Goal: Find specific fact: Find contact information

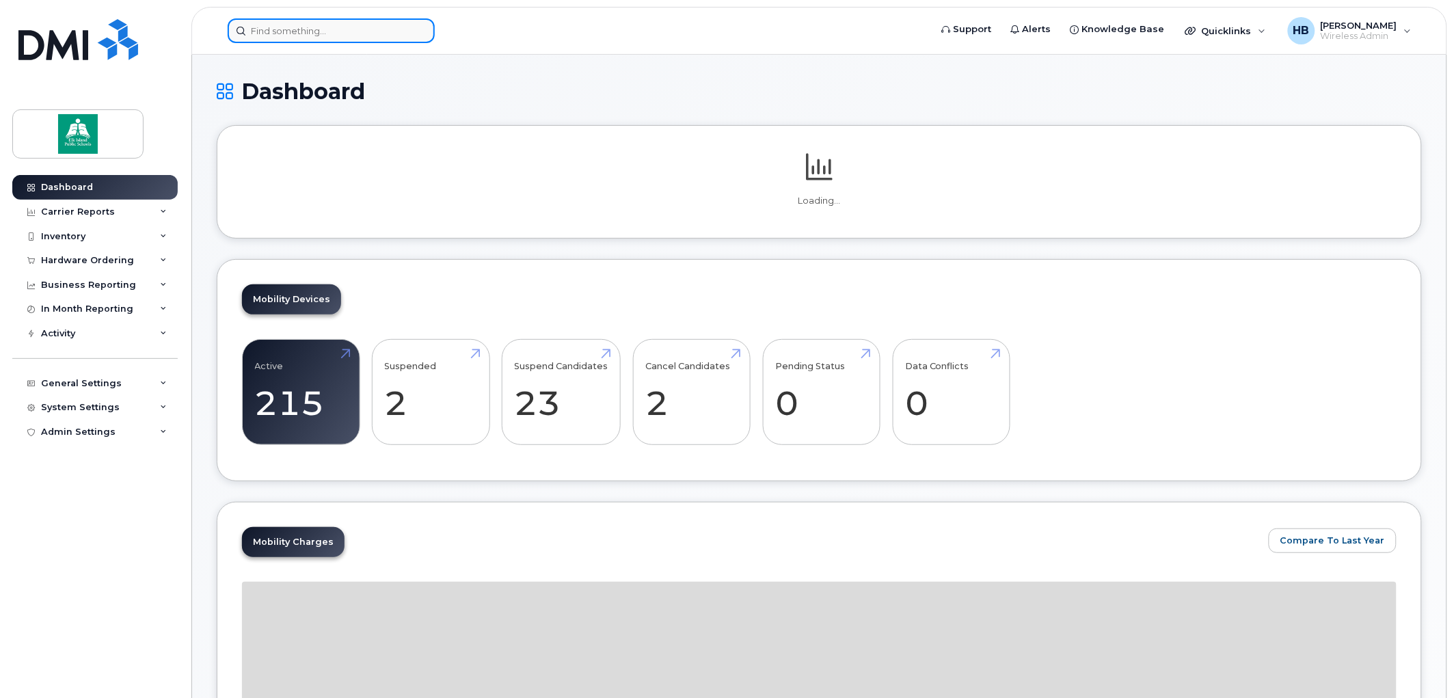
click at [309, 23] on input at bounding box center [331, 30] width 207 height 25
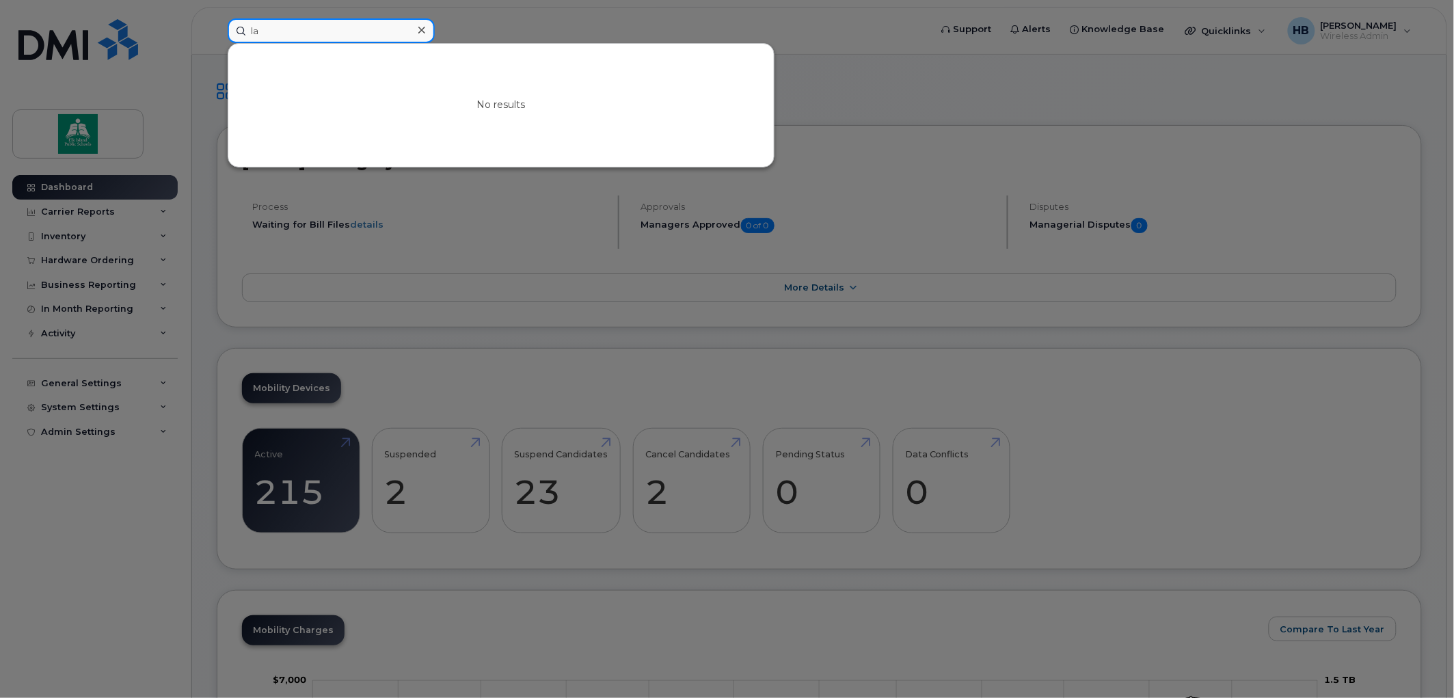
type input "l"
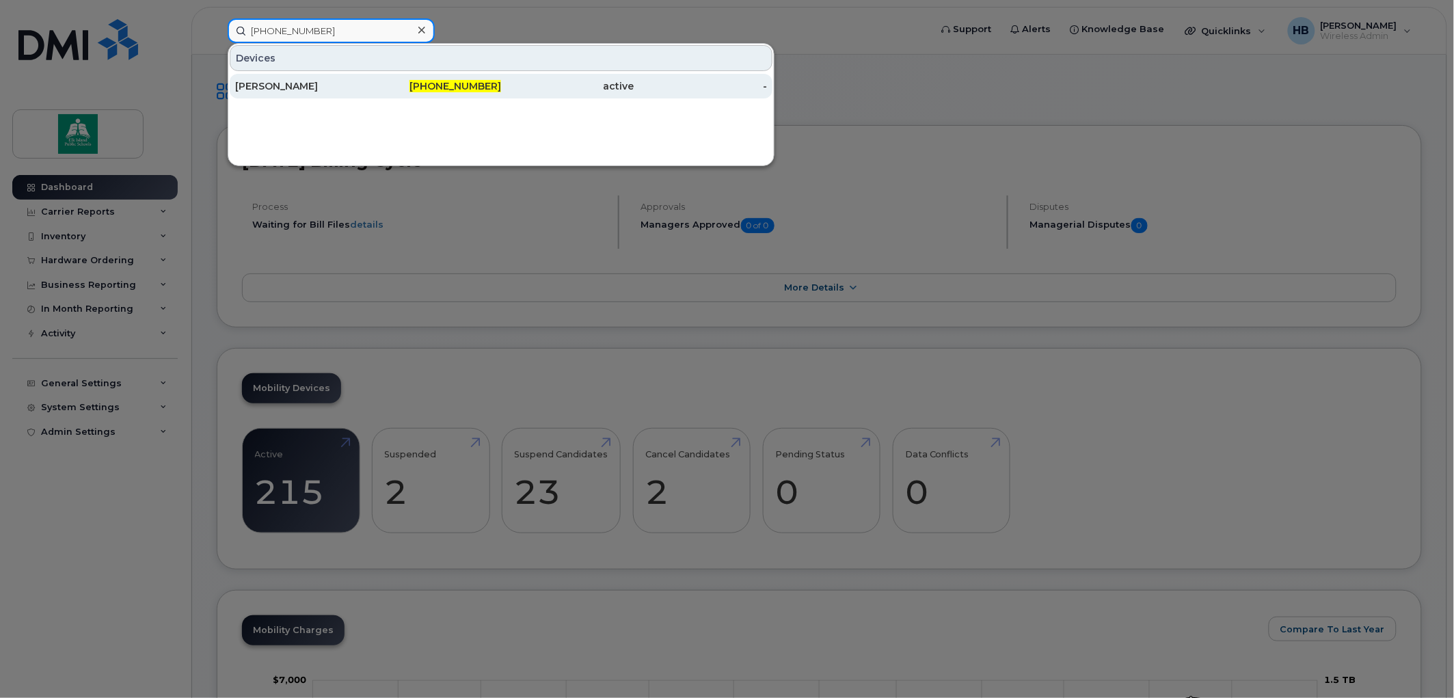
type input "780-218-5844"
click at [465, 85] on span "780-218-5844" at bounding box center [455, 86] width 92 height 12
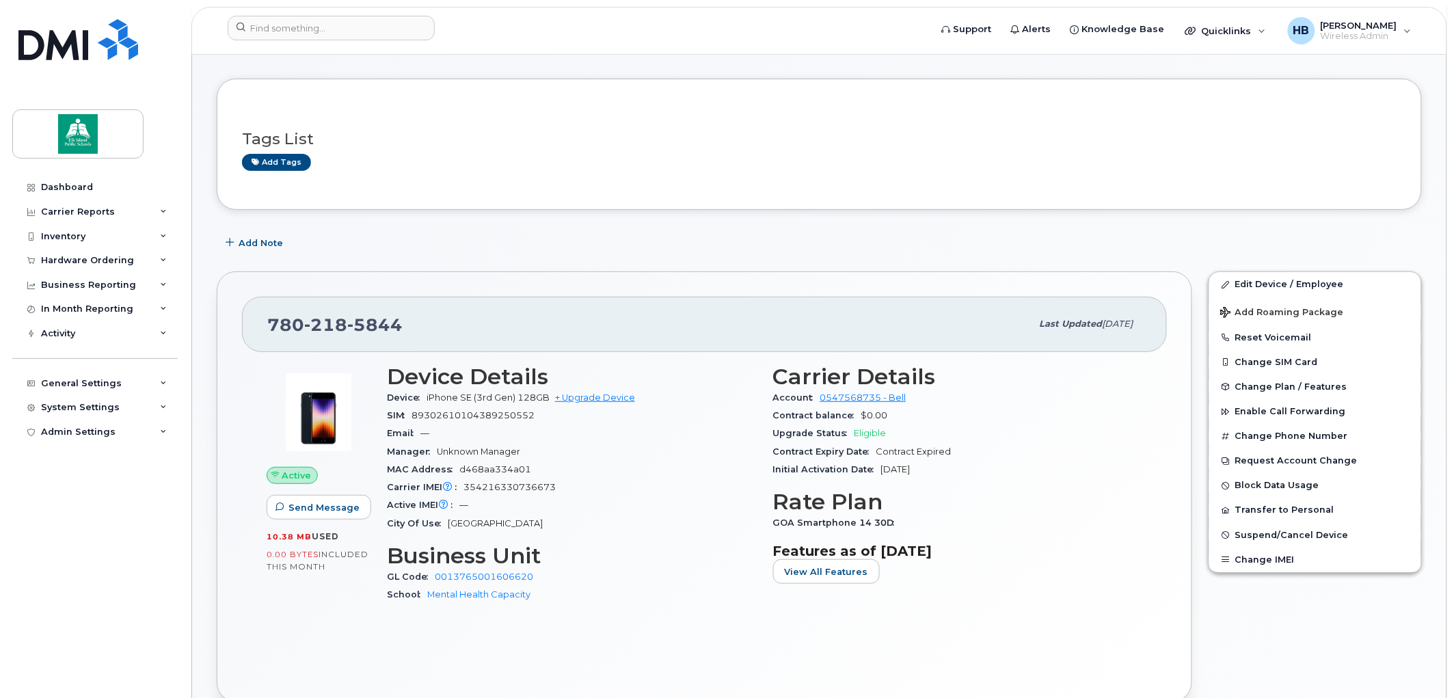
scroll to position [76, 0]
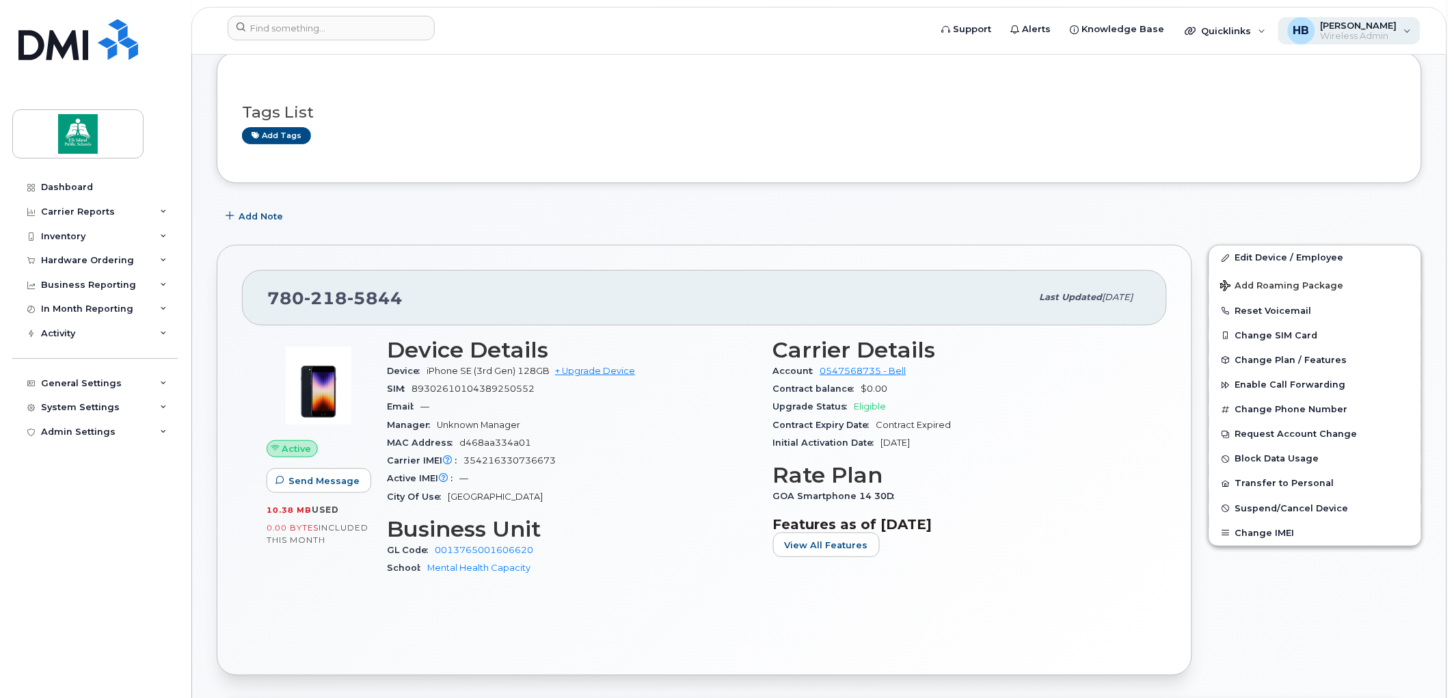
click at [1352, 27] on span "[PERSON_NAME]" at bounding box center [1358, 25] width 77 height 11
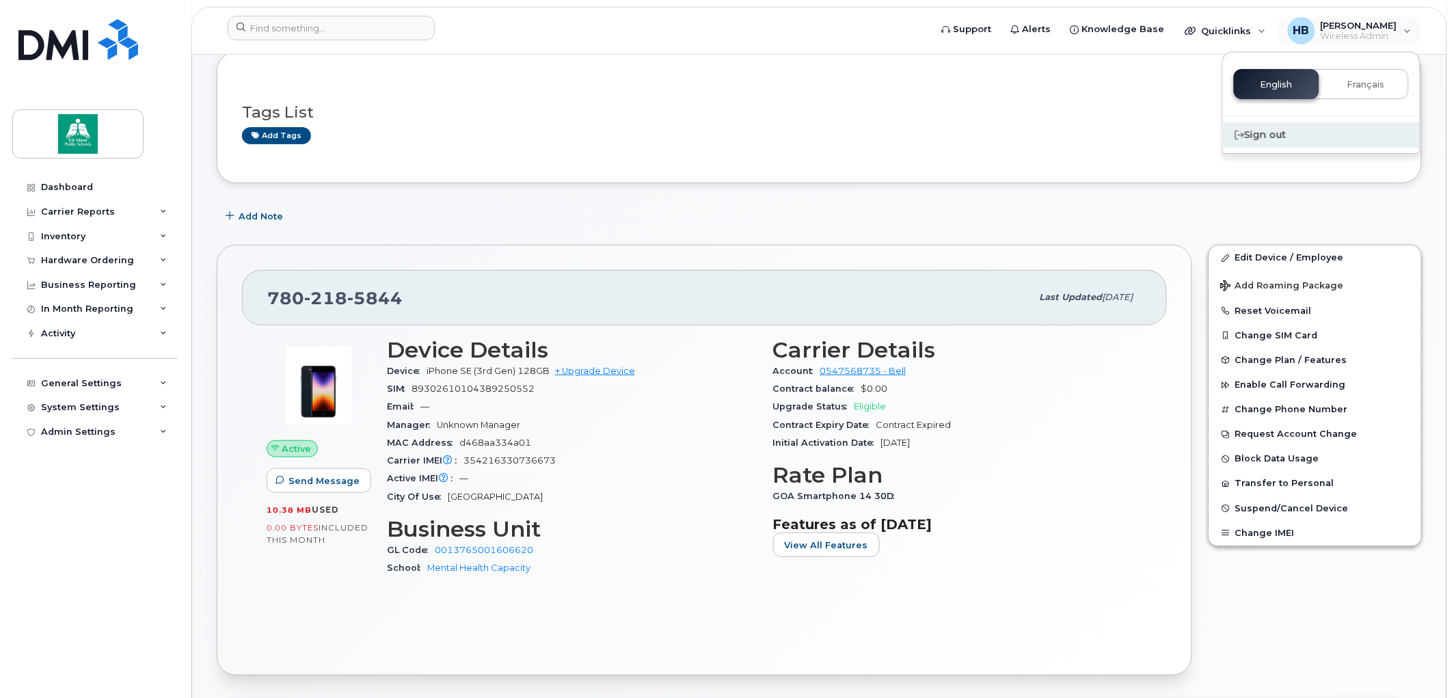
click at [1268, 132] on div "Sign out" at bounding box center [1321, 134] width 197 height 25
